Goal: Transaction & Acquisition: Purchase product/service

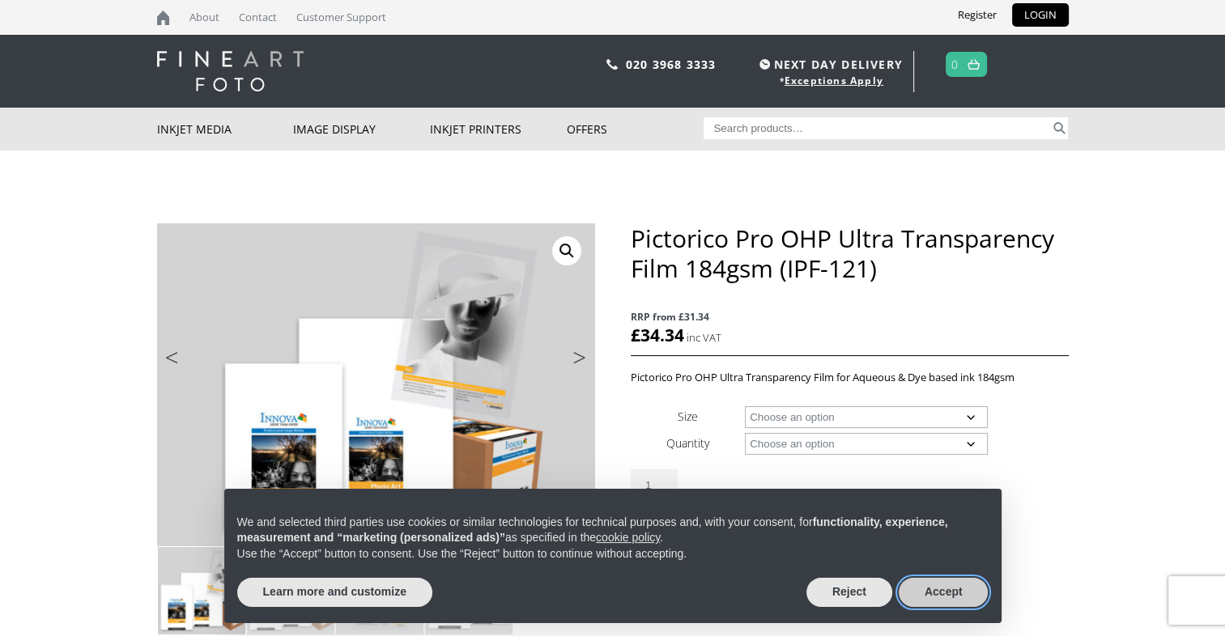
click at [958, 592] on button "Accept" at bounding box center [944, 592] width 90 height 29
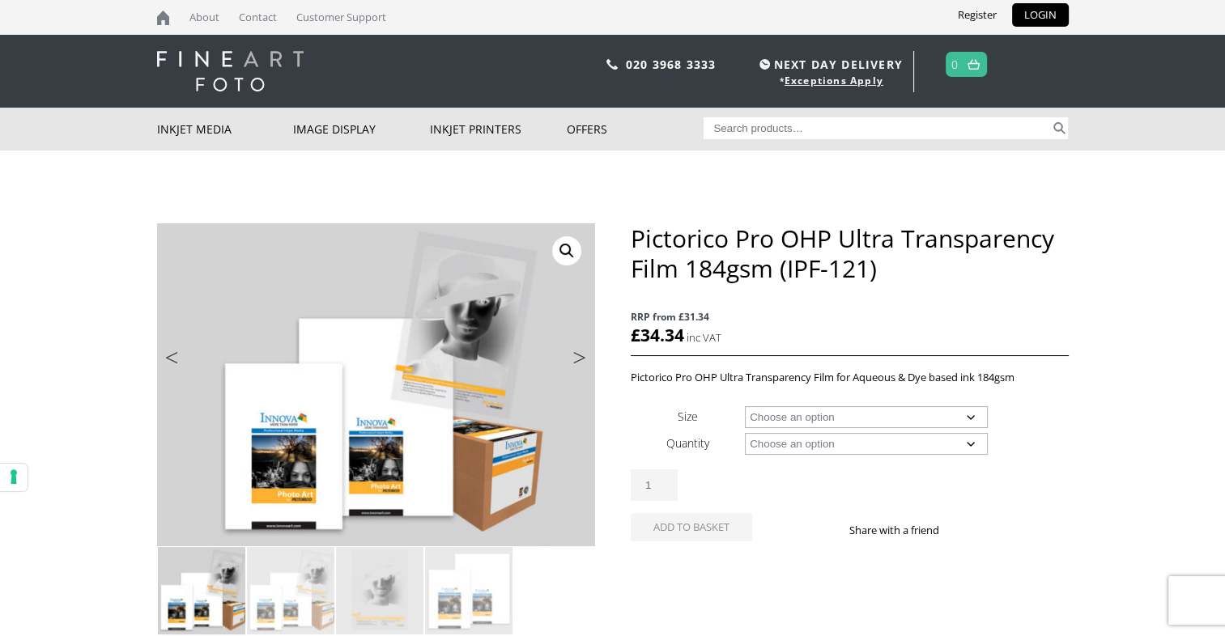
click at [964, 414] on select "Choose an option A4 Sheet A3+ Sheet 17" Wide Roll 24" Wide Roll 44" Wide Roll" at bounding box center [866, 417] width 243 height 22
click at [745, 406] on select "Choose an option A4 Sheet A3+ Sheet 17" Wide Roll 24" Wide Roll 44" Wide Roll" at bounding box center [866, 417] width 243 height 22
select select "a3-sheet-2"
click at [968, 439] on select "Choose an option 20 Sheets" at bounding box center [866, 444] width 243 height 22
select select "20-sheets"
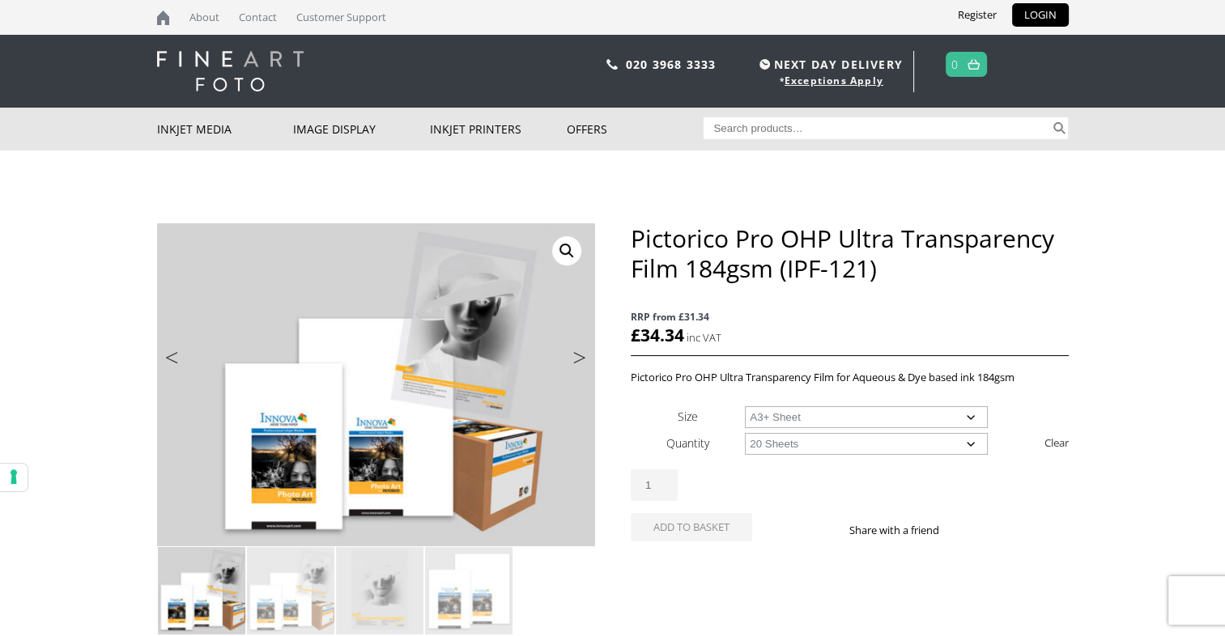
click at [745, 433] on select "Choose an option 20 Sheets" at bounding box center [866, 444] width 243 height 22
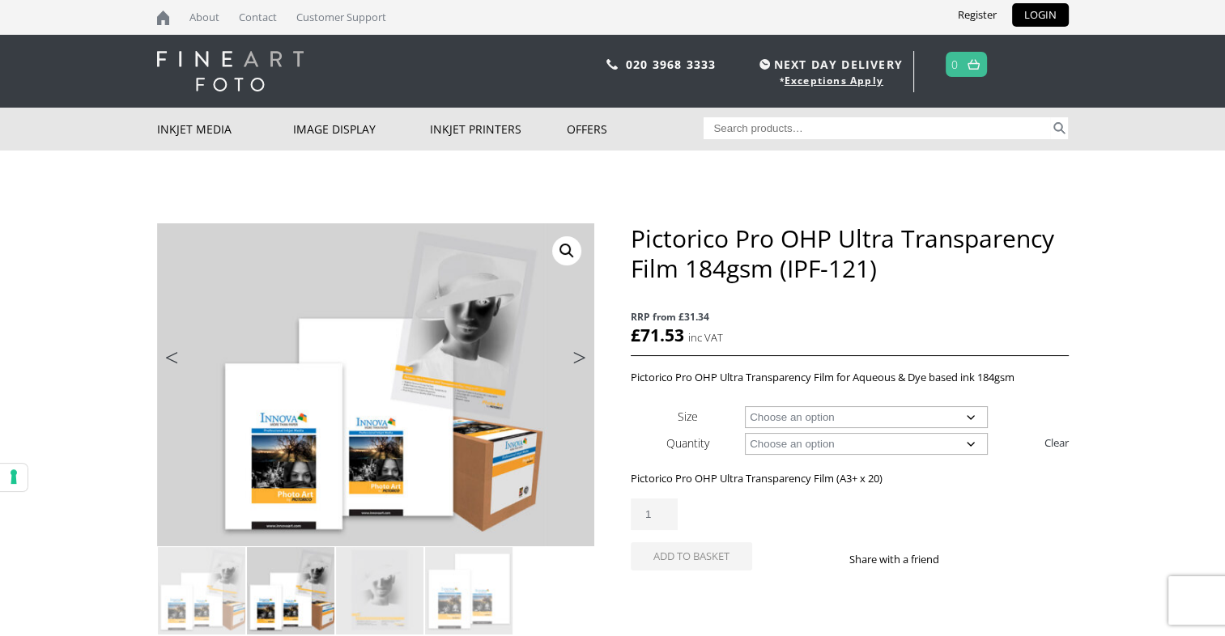
drag, startPoint x: 971, startPoint y: 411, endPoint x: 816, endPoint y: 461, distance: 163.3
click at [816, 461] on form "Size Choose an option A4 Sheet A3+ Sheet Quantity Choose an option 20 Sheets Cl…" at bounding box center [849, 493] width 437 height 180
click at [745, 406] on select "Choose an option A4 Sheet A3+ Sheet" at bounding box center [866, 417] width 243 height 22
click at [965, 415] on select "Choose an option A4 Sheet A3+ Sheet" at bounding box center [866, 417] width 243 height 22
click at [745, 406] on select "Choose an option A4 Sheet A3+ Sheet" at bounding box center [866, 417] width 243 height 22
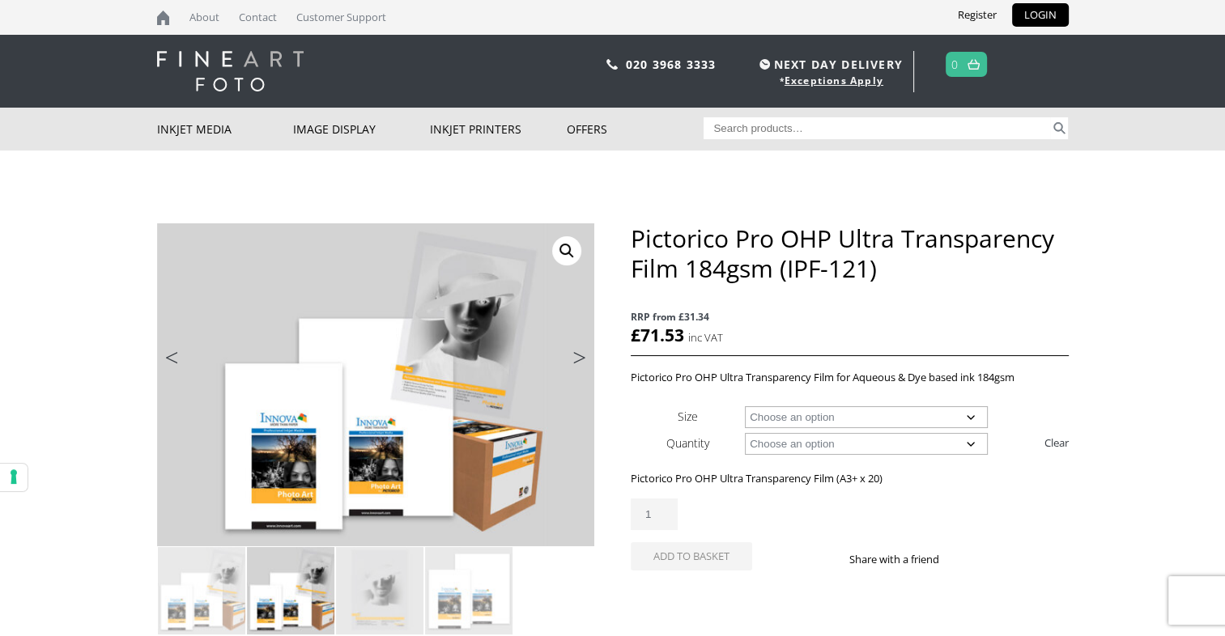
click at [965, 419] on select "Choose an option A4 Sheet A3+ Sheet" at bounding box center [866, 417] width 243 height 22
click at [745, 406] on select "Choose an option A4 Sheet A3+ Sheet" at bounding box center [866, 417] width 243 height 22
select select "a4-sheet"
click at [578, 355] on link "Next" at bounding box center [571, 362] width 45 height 15
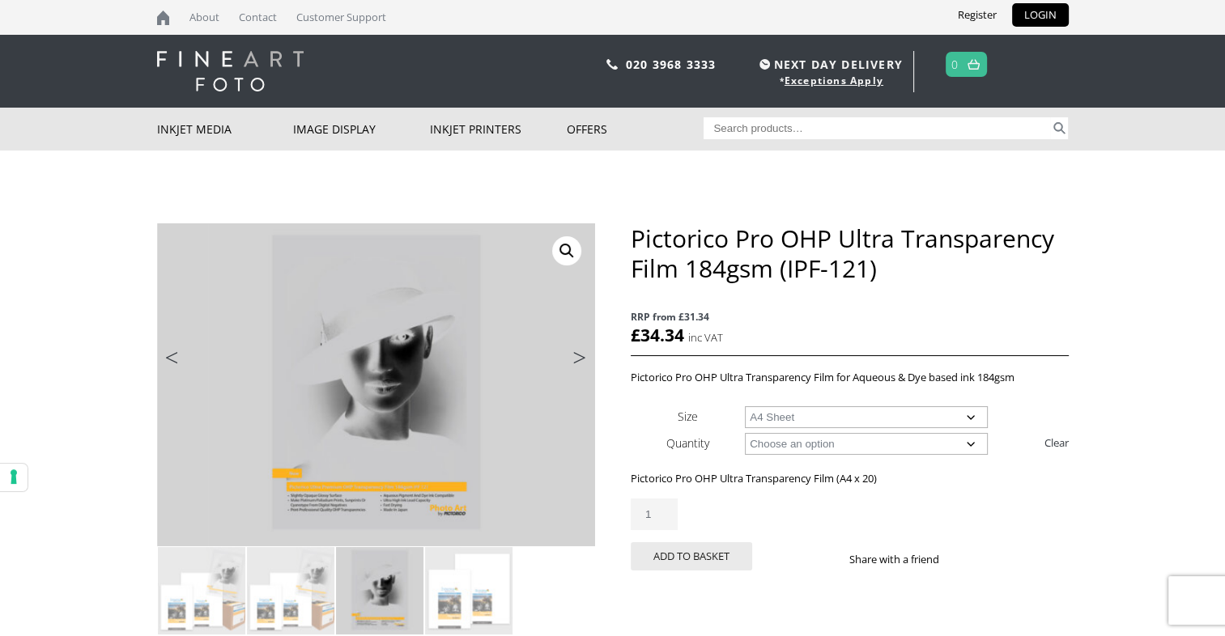
click at [578, 355] on link "Next" at bounding box center [571, 362] width 45 height 15
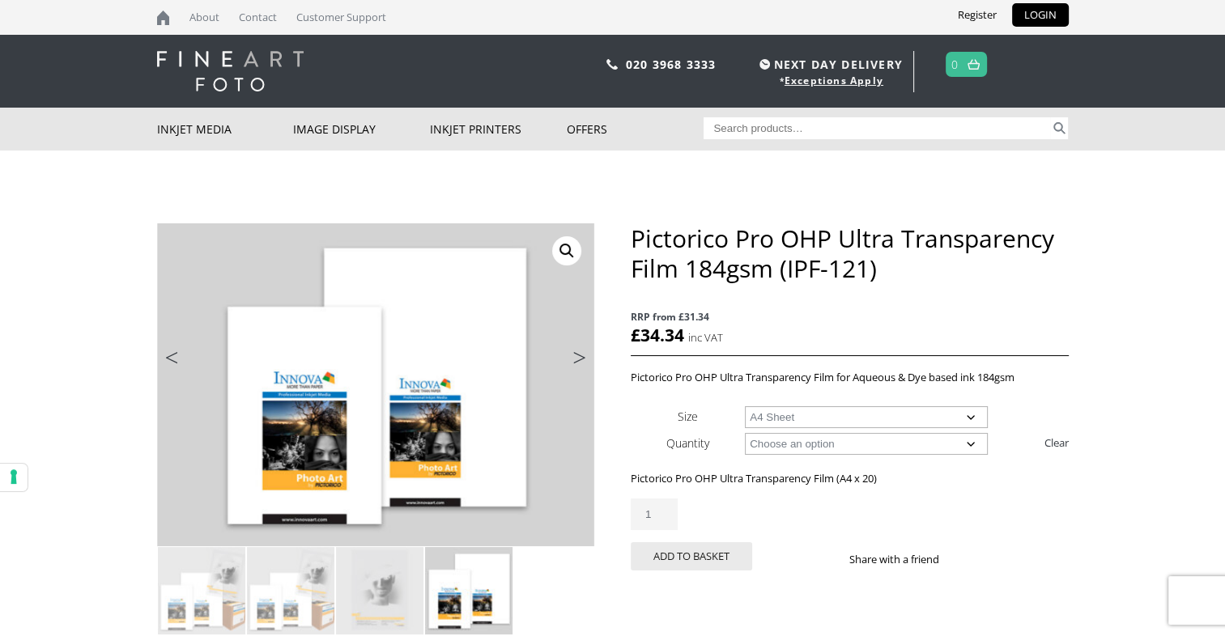
click at [578, 355] on link "Next" at bounding box center [571, 362] width 45 height 15
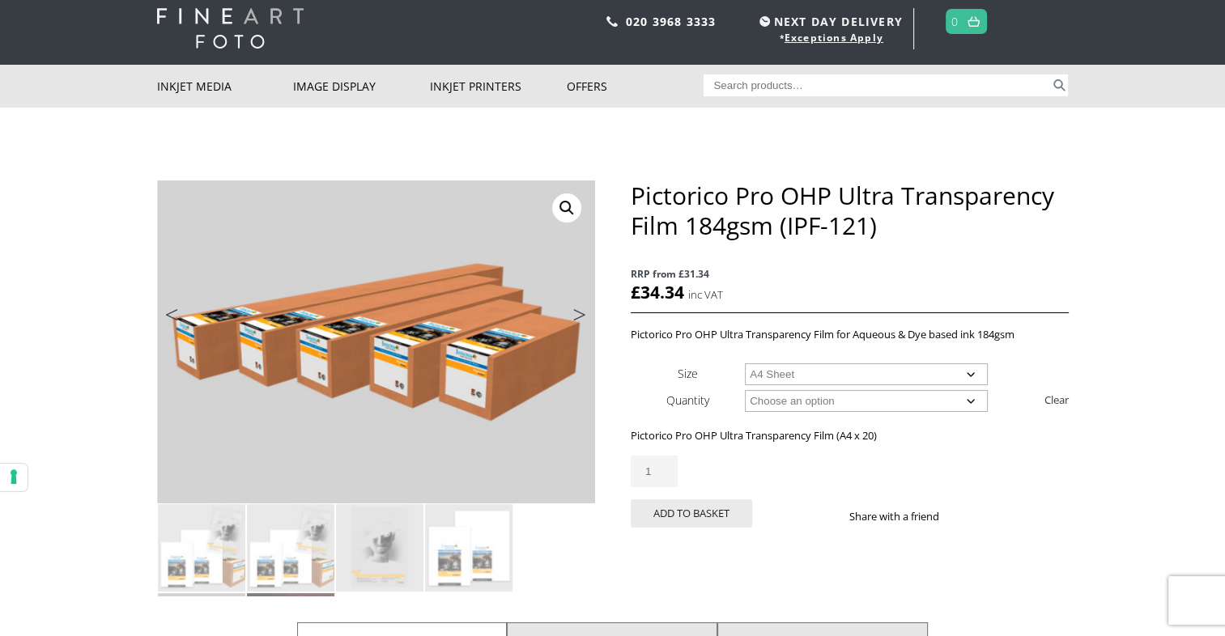
scroll to position [36, 0]
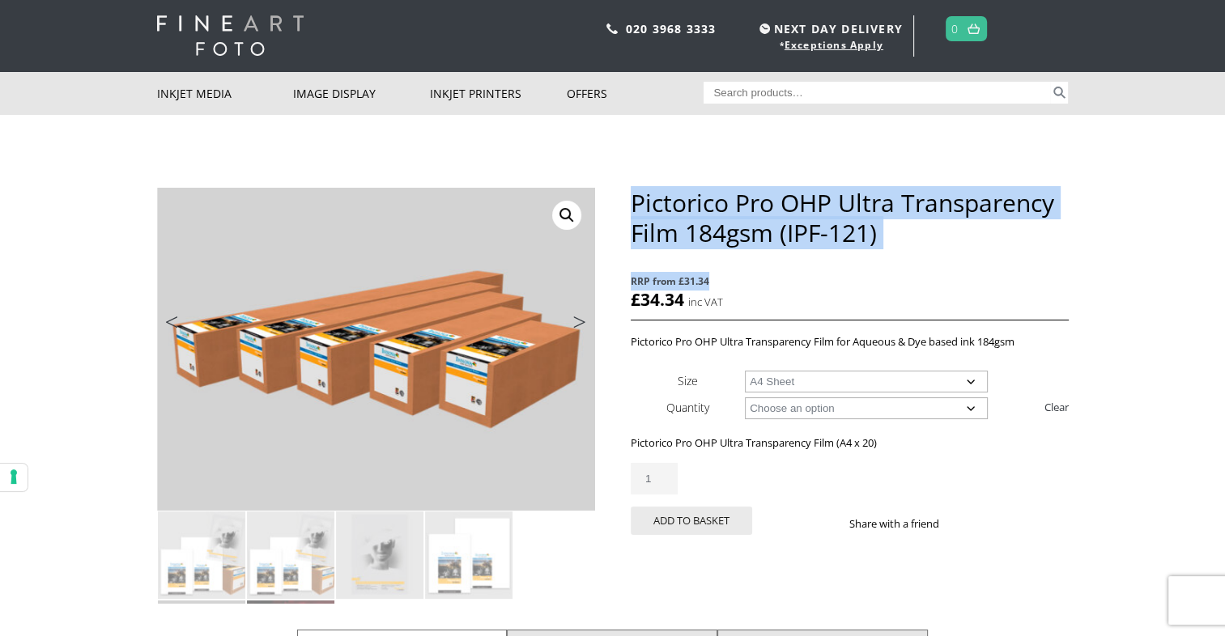
drag, startPoint x: 633, startPoint y: 196, endPoint x: 851, endPoint y: 260, distance: 227.0
click at [851, 260] on div "Pictorico Pro OHP Ultra Transparency Film 184gsm (IPF-121) RRP from £31.34 £ 34…" at bounding box center [849, 380] width 437 height 385
drag, startPoint x: 851, startPoint y: 260, endPoint x: 851, endPoint y: 208, distance: 51.8
copy div "Pictorico Pro OHP Ultra Transparency Film 184gsm (IPF-121) RRP from £31.34"
